Goal: Navigation & Orientation: Find specific page/section

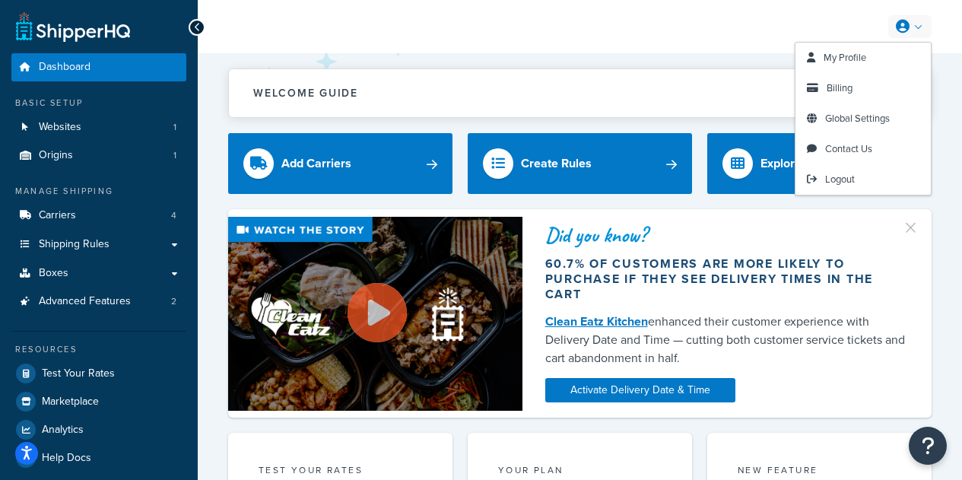
click at [926, 31] on link at bounding box center [910, 26] width 43 height 23
click at [918, 31] on link at bounding box center [910, 26] width 43 height 23
click at [913, 27] on link at bounding box center [910, 26] width 43 height 23
click at [854, 53] on span "My Profile" at bounding box center [845, 57] width 43 height 14
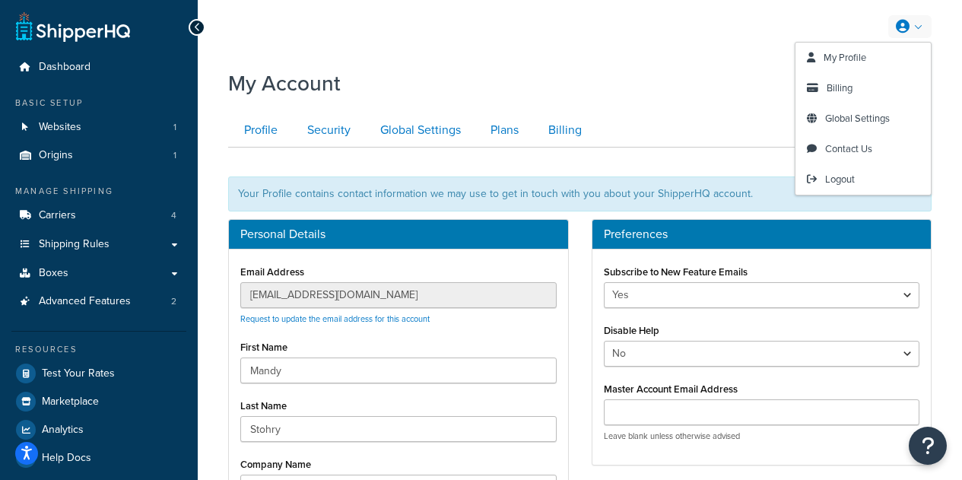
click at [920, 16] on link at bounding box center [910, 26] width 43 height 23
click at [854, 171] on link "Logout" at bounding box center [863, 179] width 135 height 30
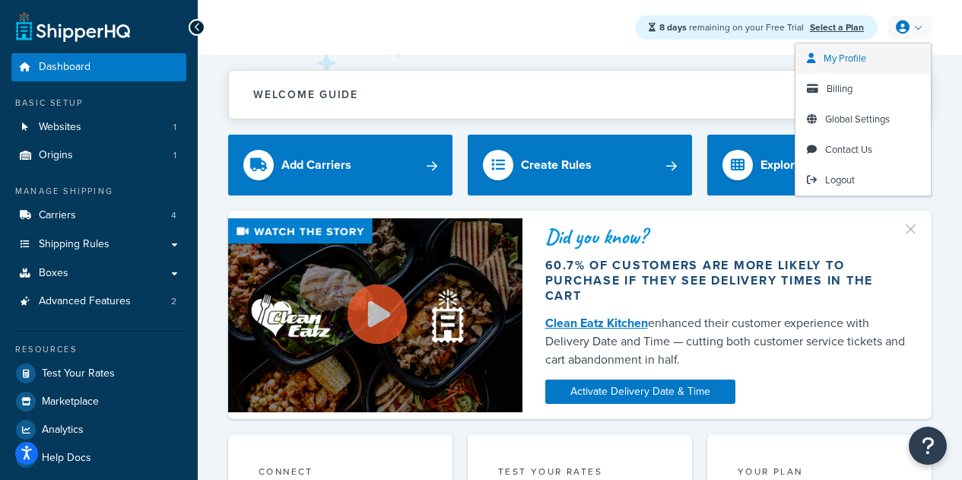
click at [883, 55] on link "My Profile" at bounding box center [863, 58] width 135 height 30
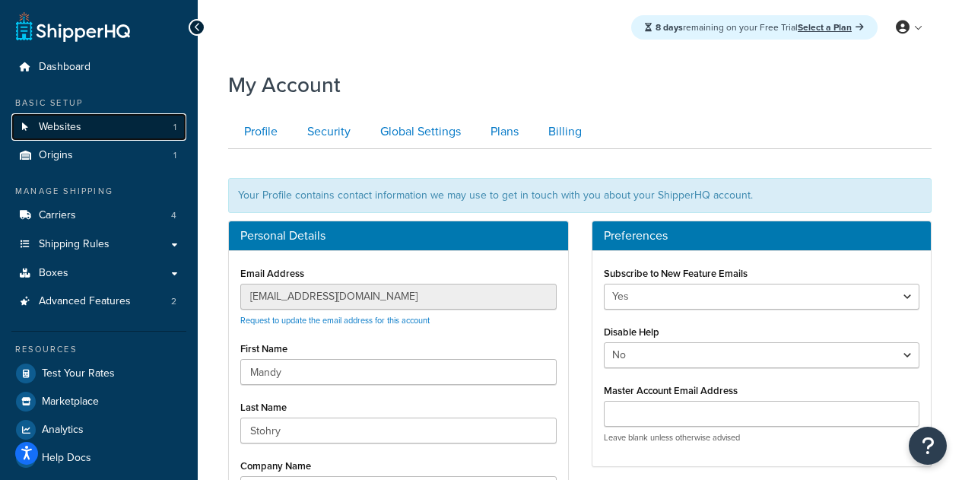
click at [74, 119] on link "Websites 1" at bounding box center [98, 127] width 175 height 28
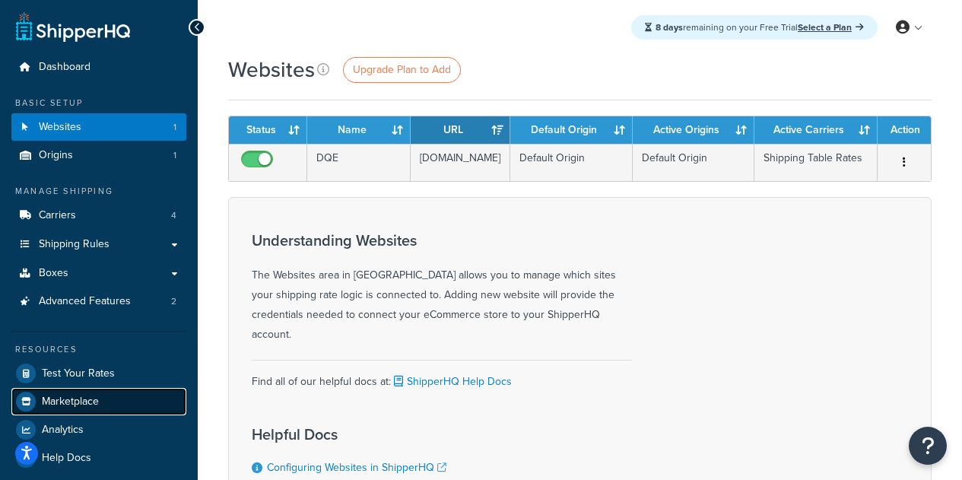
click at [73, 397] on span "Marketplace" at bounding box center [70, 402] width 57 height 13
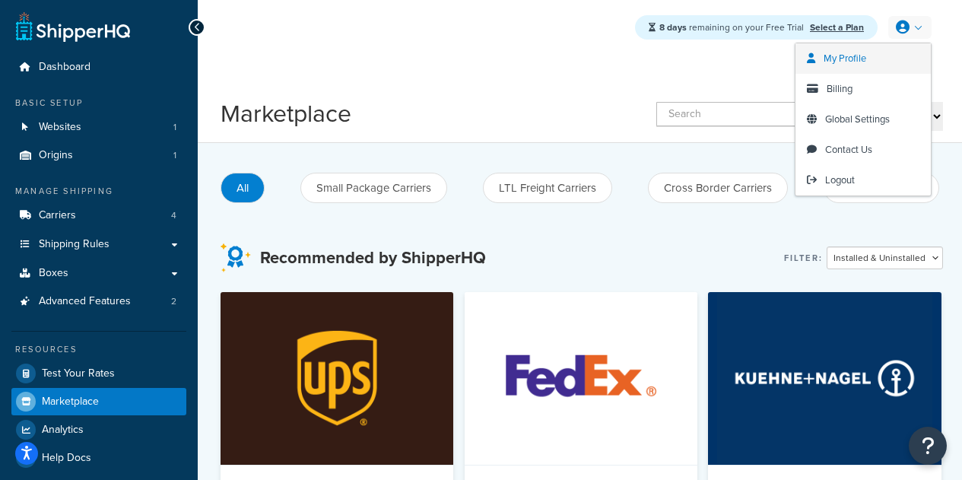
click at [856, 55] on span "My Profile" at bounding box center [845, 58] width 43 height 14
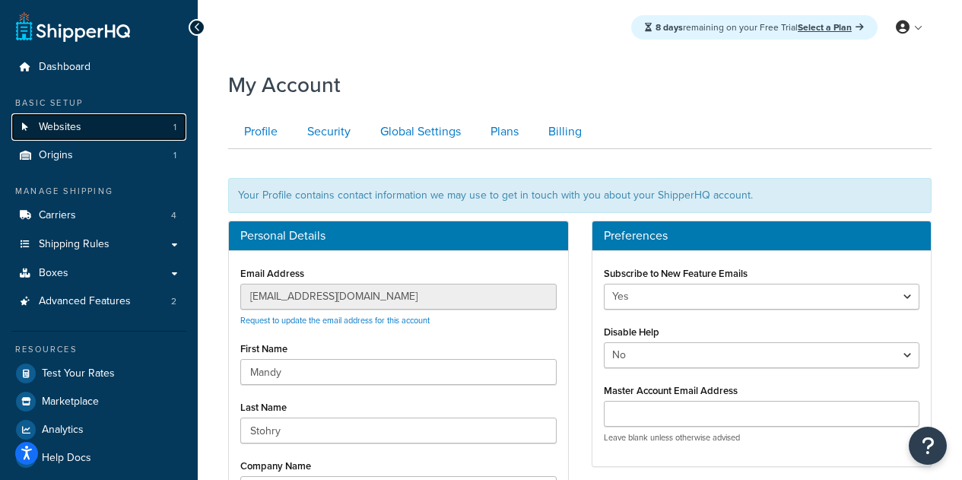
click at [80, 122] on span "Websites" at bounding box center [60, 127] width 43 height 13
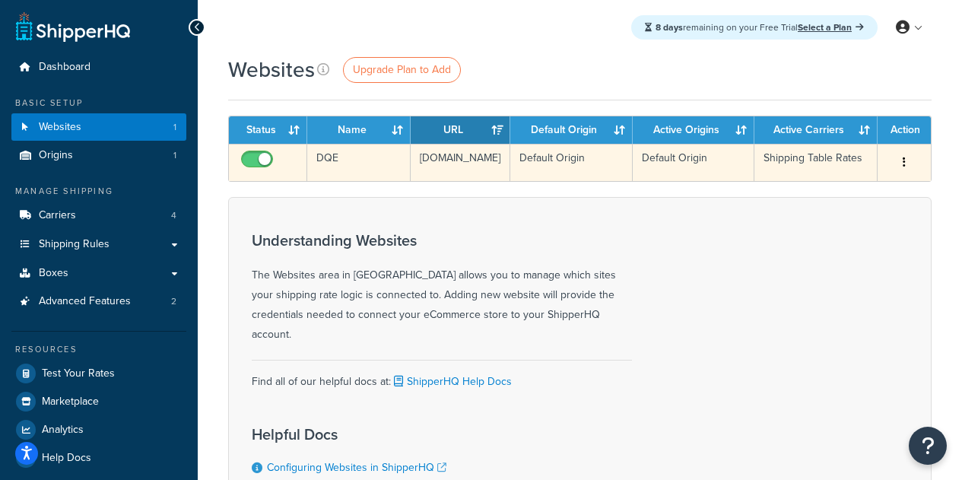
click at [906, 167] on button "button" at bounding box center [904, 163] width 21 height 24
